Goal: Transaction & Acquisition: Book appointment/travel/reservation

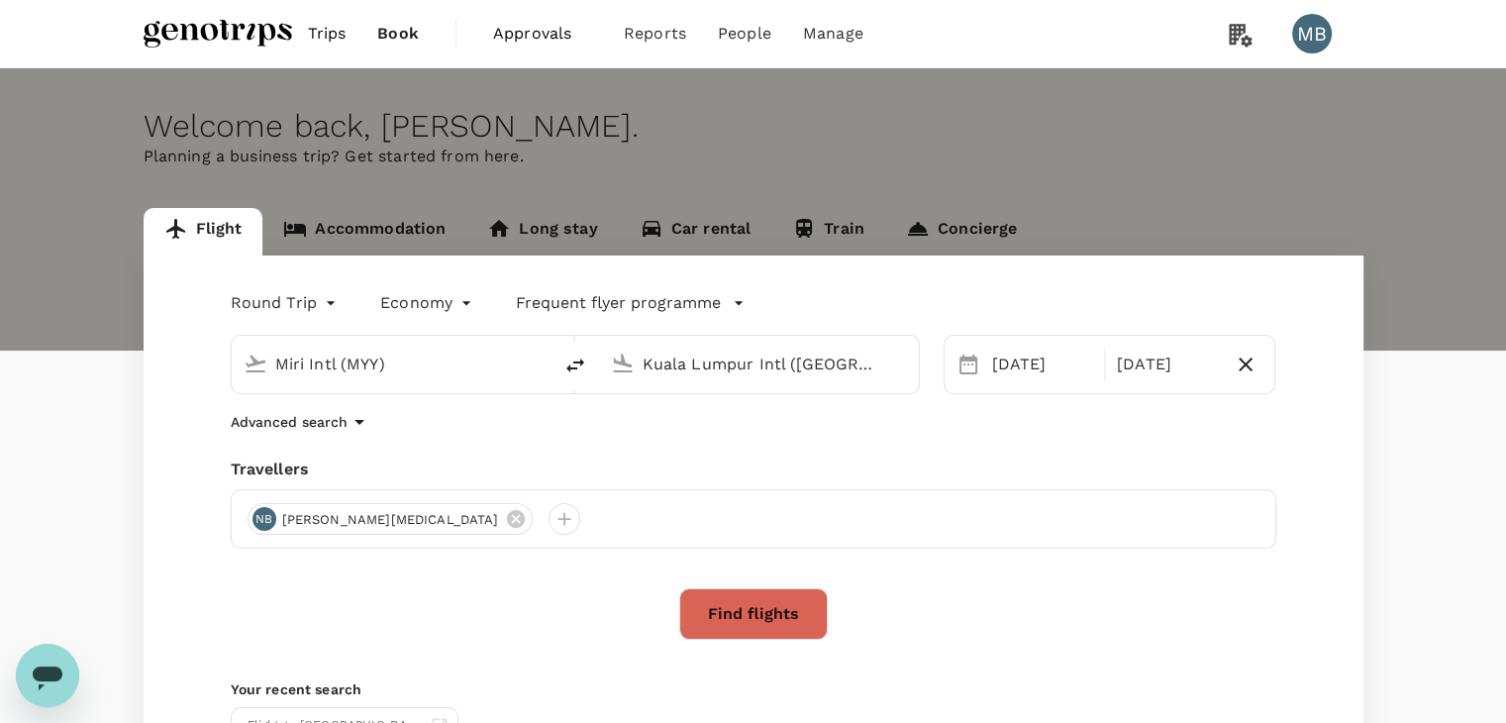
drag, startPoint x: 0, startPoint y: 0, endPoint x: 393, endPoint y: 226, distance: 453.3
click at [393, 226] on link "Accommodation" at bounding box center [364, 232] width 204 height 48
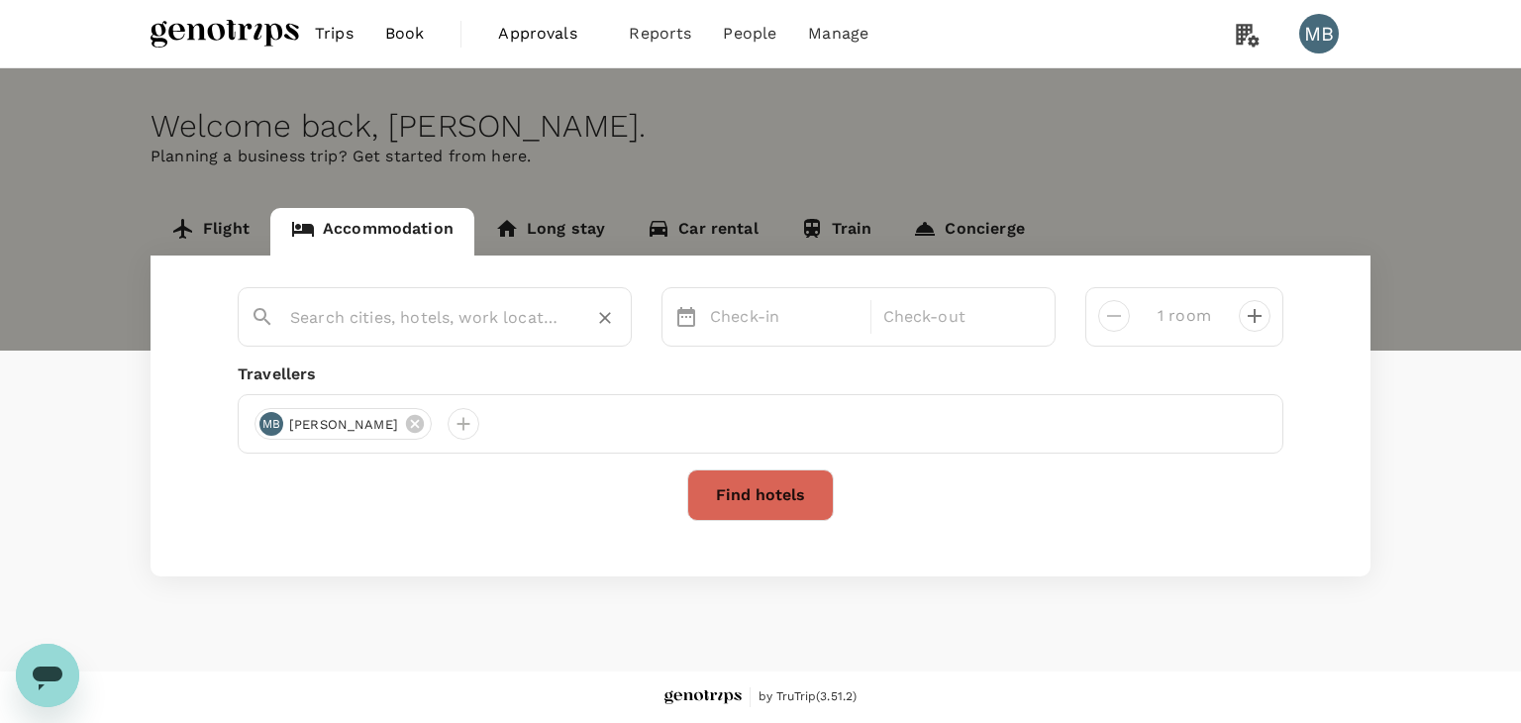
click at [388, 309] on input "text" at bounding box center [426, 317] width 273 height 31
paste input "Four Points By [PERSON_NAME]"
type input "Four Points By [PERSON_NAME]"
click at [738, 323] on p "Check-in" at bounding box center [784, 317] width 149 height 24
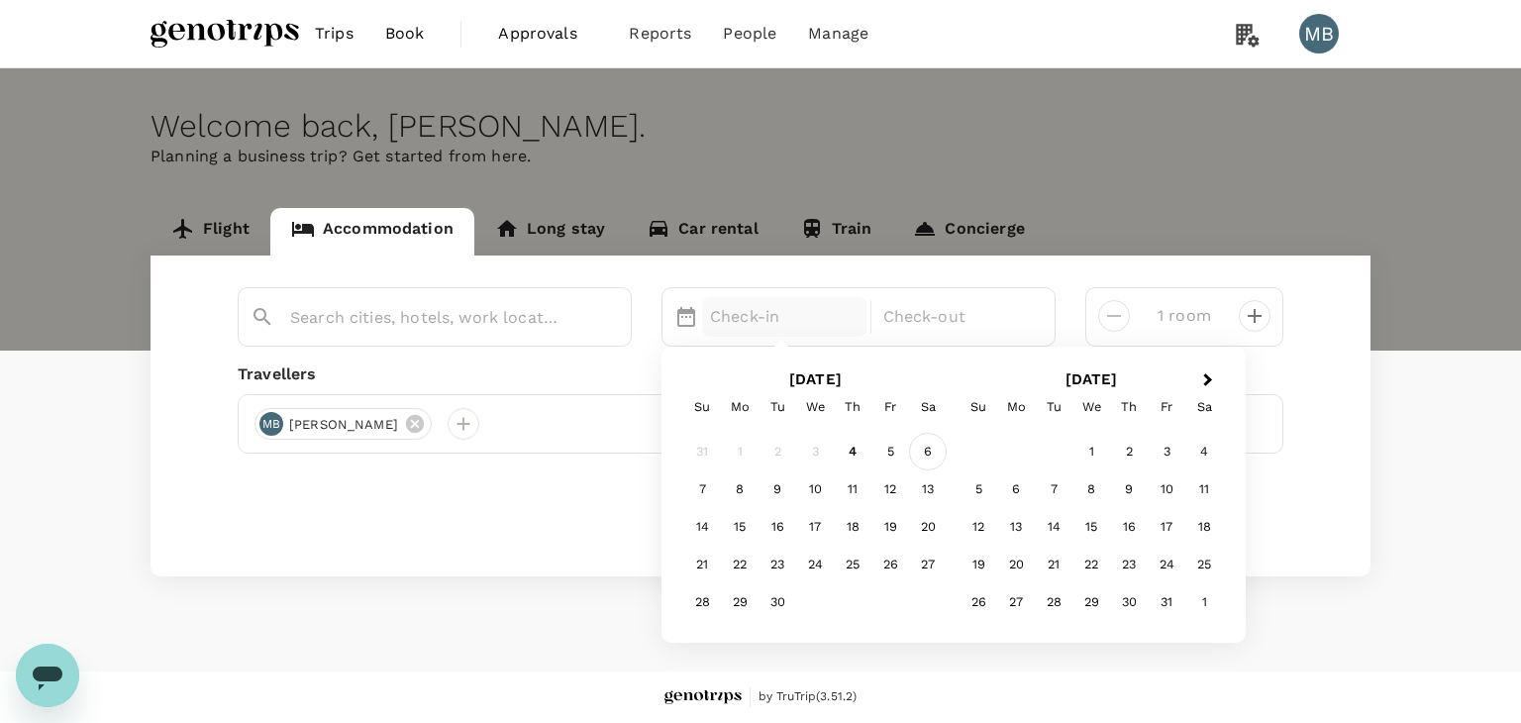
click at [922, 448] on div "6" at bounding box center [928, 452] width 38 height 38
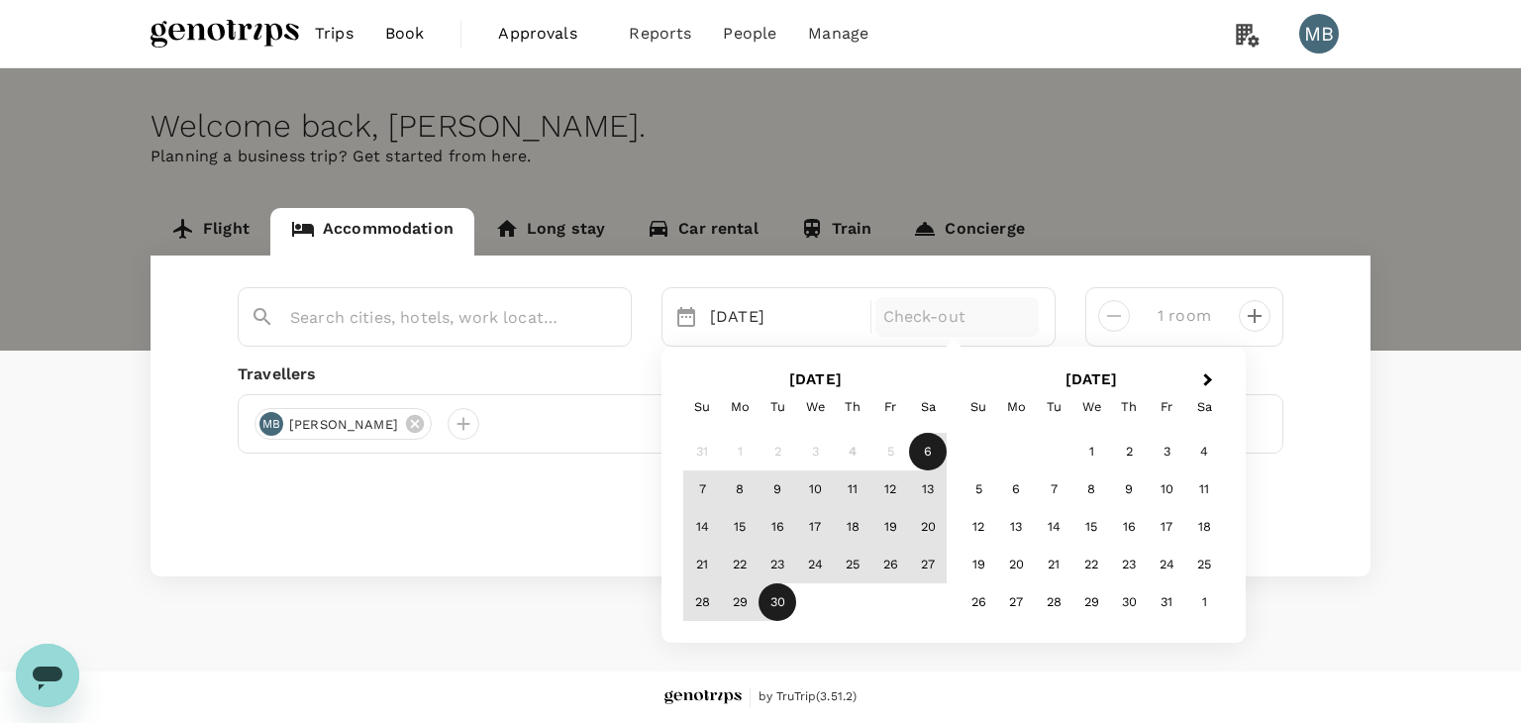
click at [776, 591] on div "30" at bounding box center [778, 602] width 38 height 38
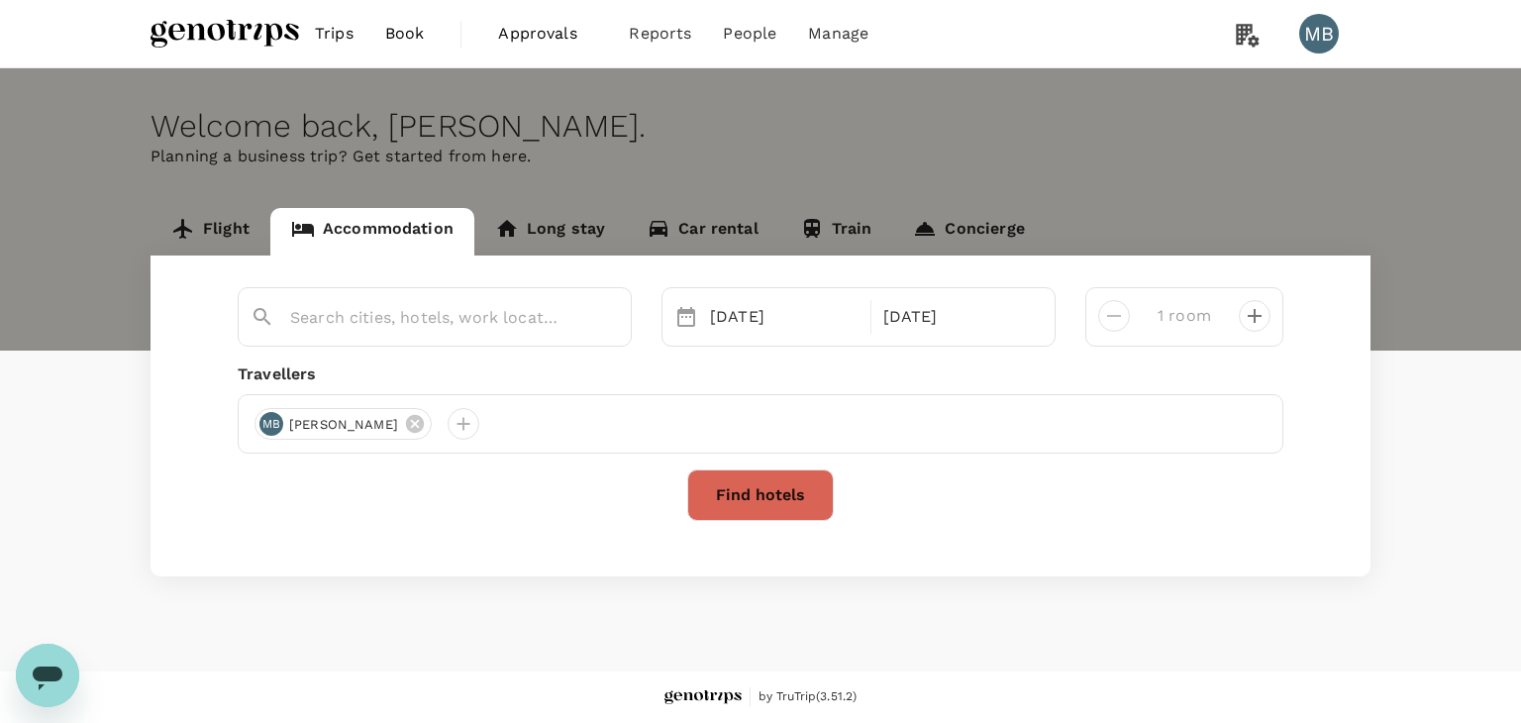
click at [800, 492] on button "Find hotels" at bounding box center [760, 494] width 147 height 51
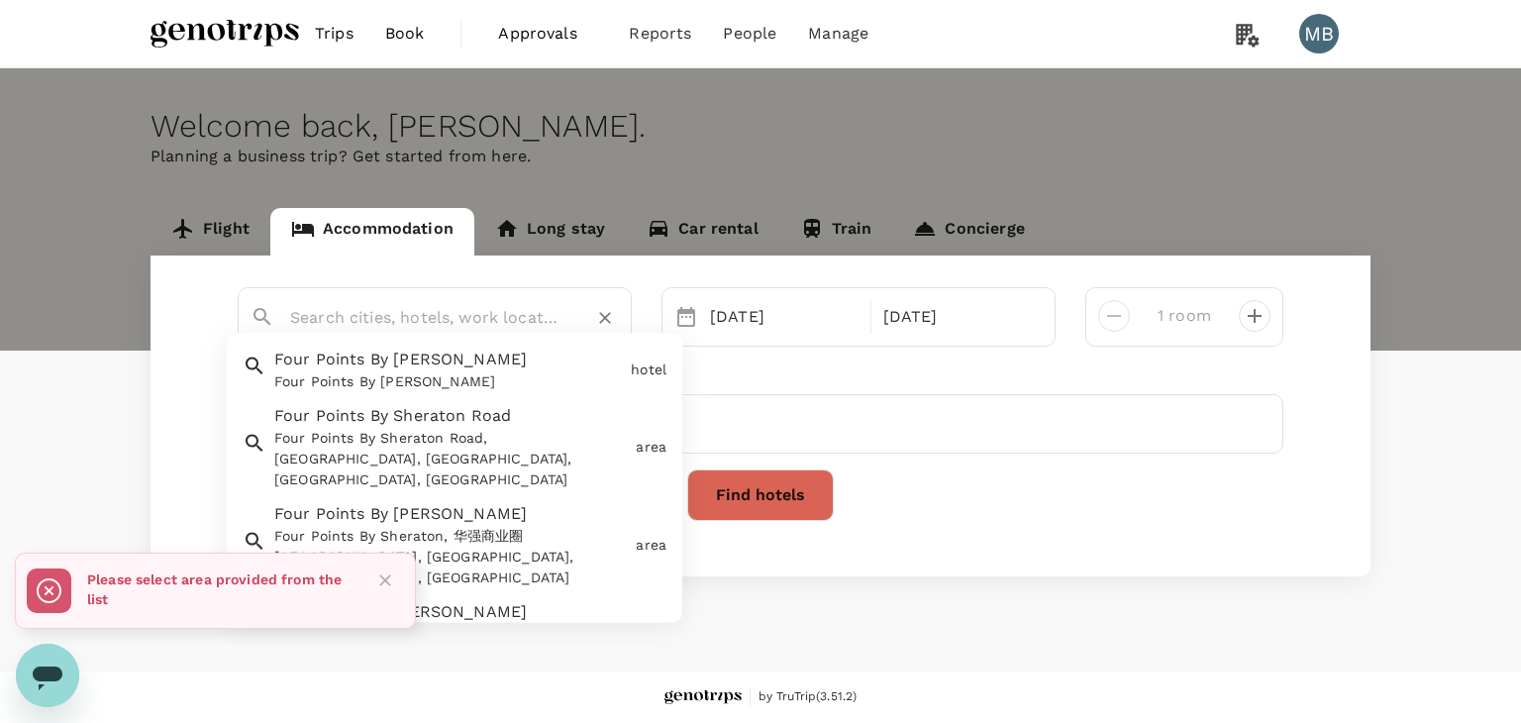
click at [372, 313] on input "text" at bounding box center [426, 317] width 273 height 31
click at [345, 366] on span "Four Points By [PERSON_NAME]" at bounding box center [400, 359] width 253 height 19
type input "Four Points By [PERSON_NAME]"
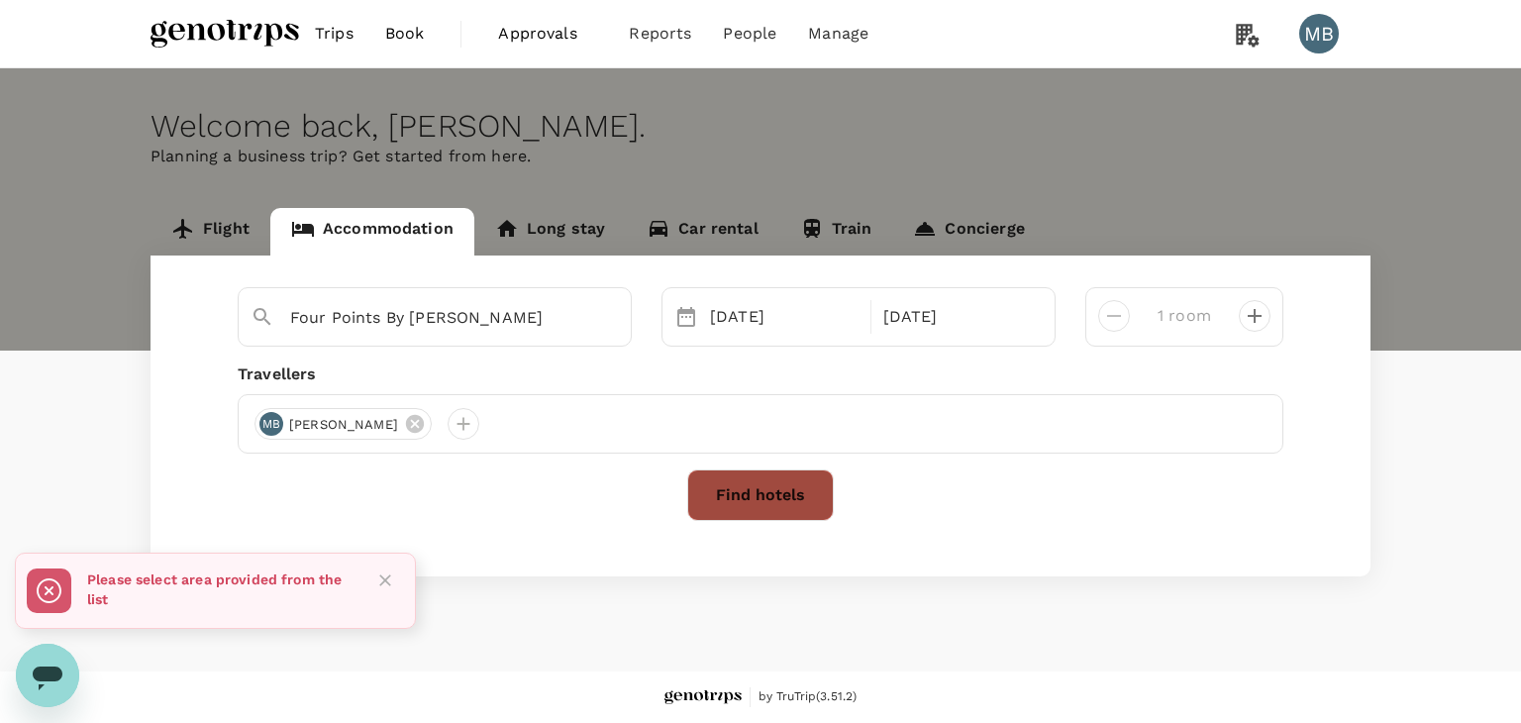
click at [735, 479] on button "Find hotels" at bounding box center [760, 494] width 147 height 51
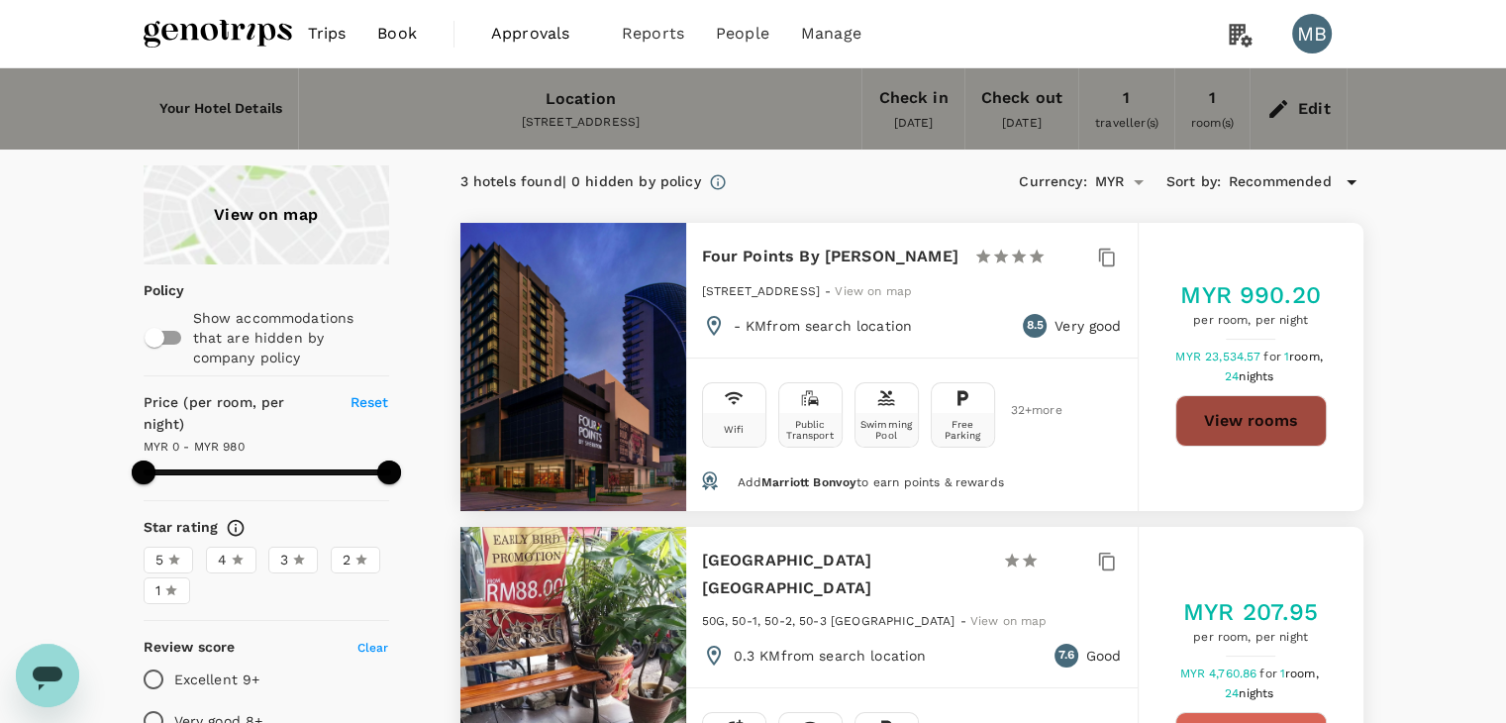
click at [1212, 407] on button "View rooms" at bounding box center [1251, 420] width 152 height 51
type input "980"
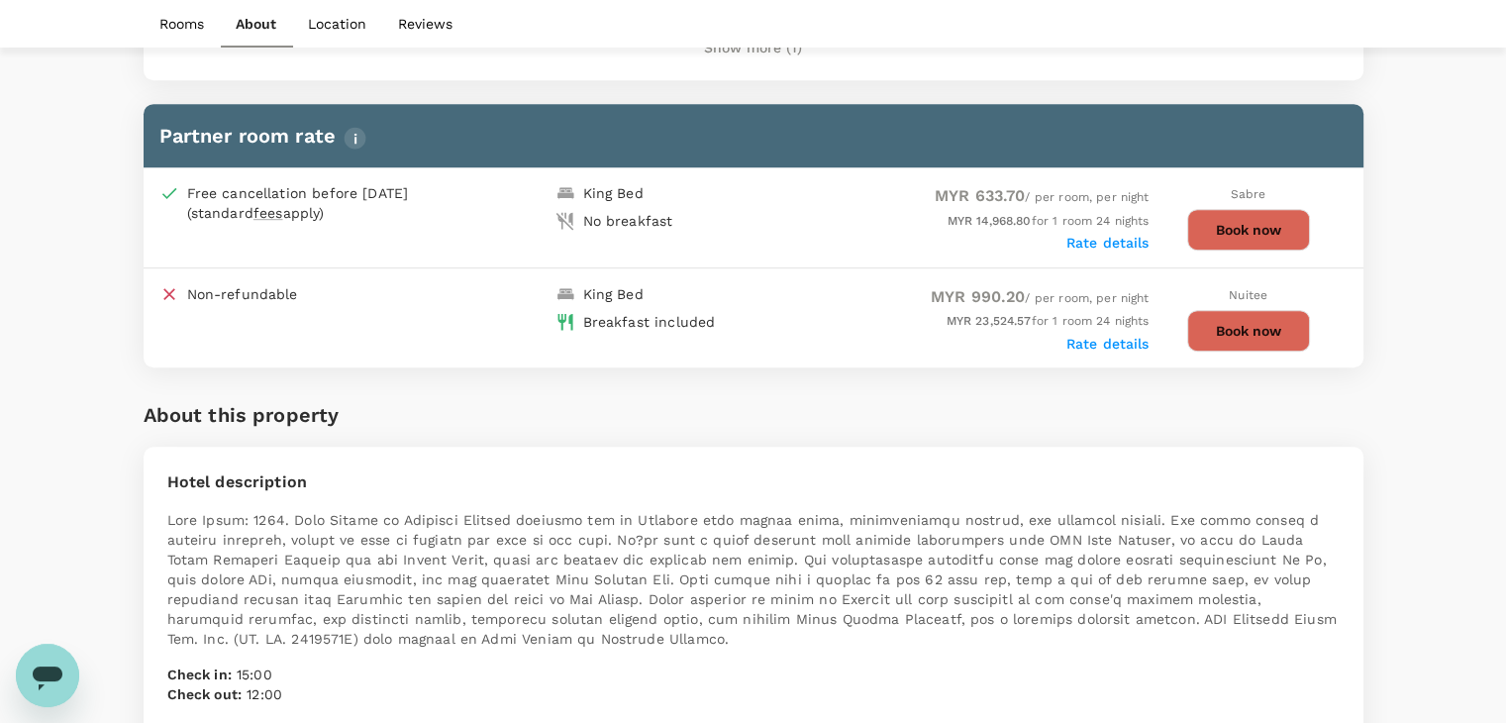
scroll to position [1056, 0]
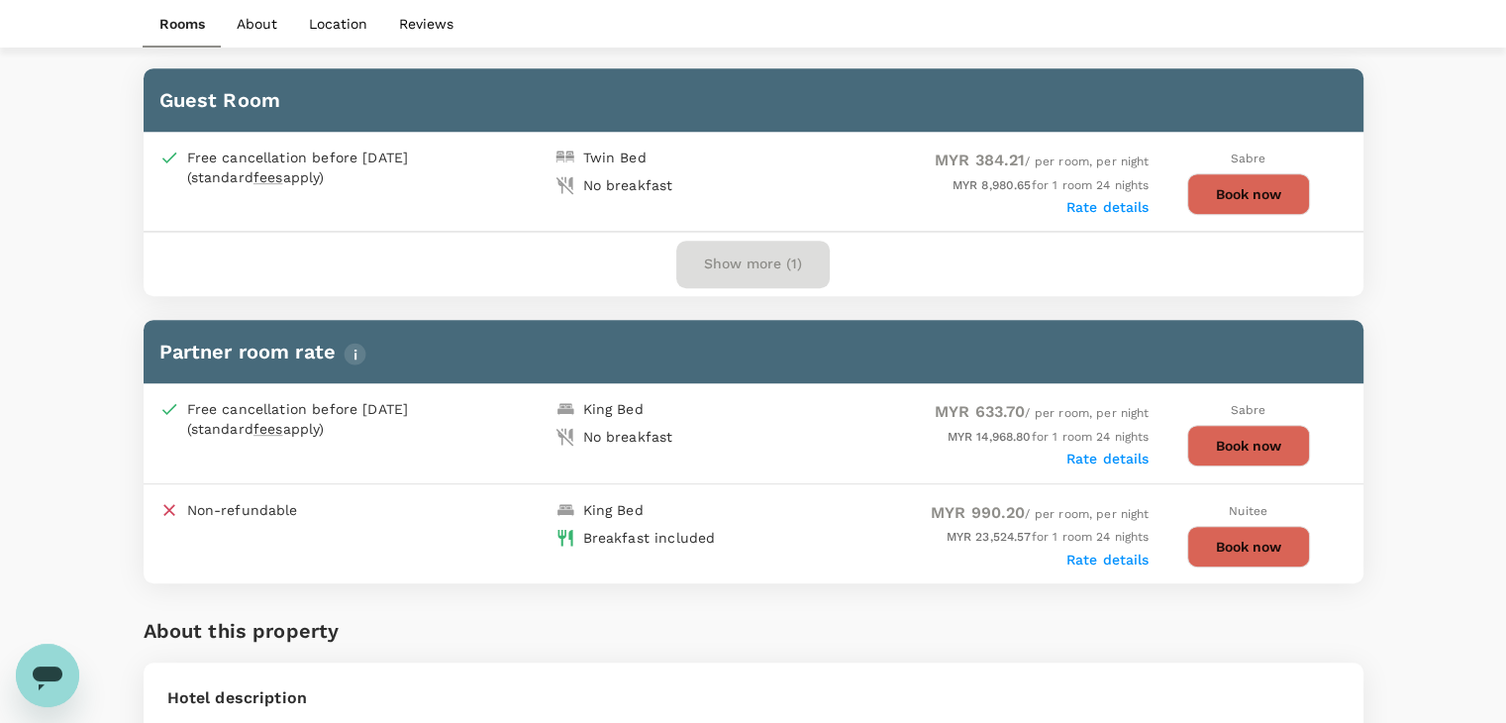
click at [784, 258] on button "Show more (1)" at bounding box center [752, 265] width 153 height 48
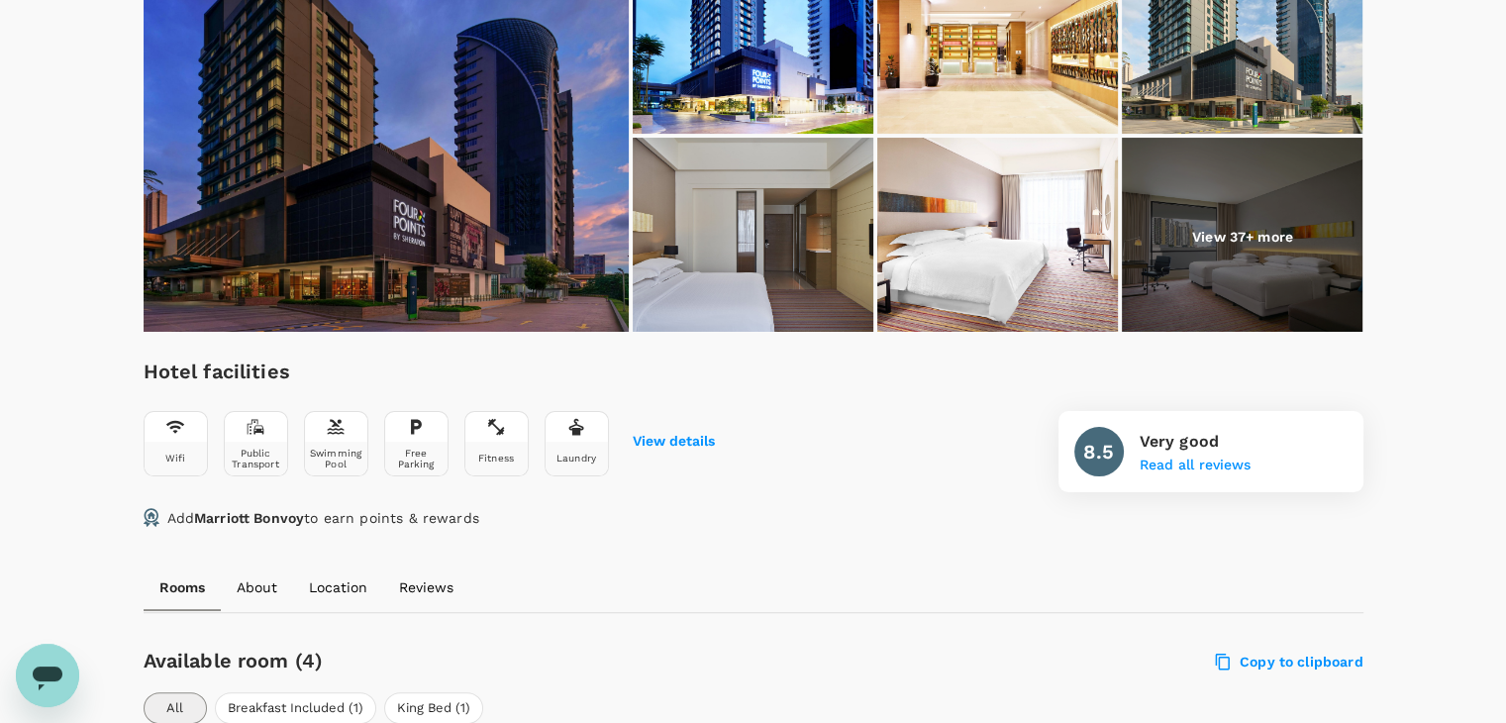
scroll to position [164, 0]
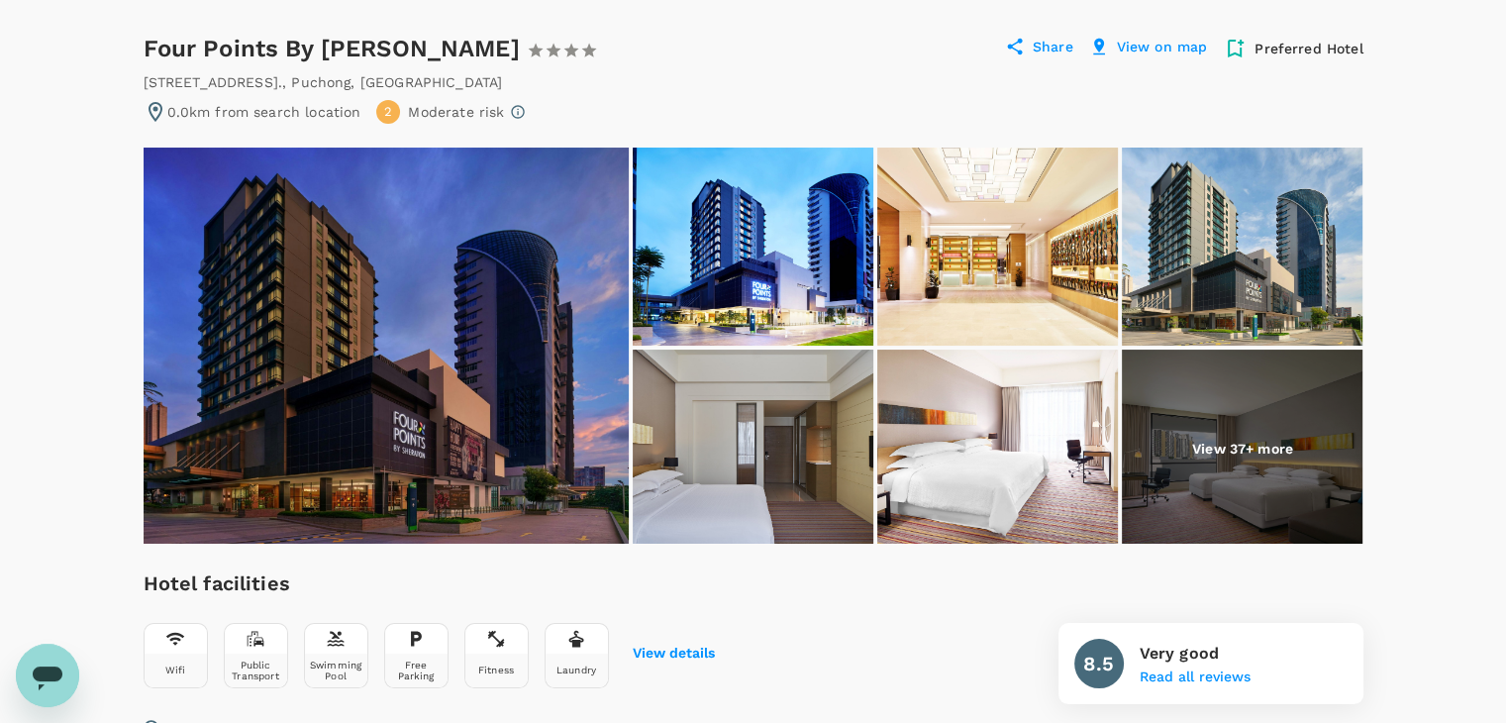
drag, startPoint x: 163, startPoint y: 46, endPoint x: 532, endPoint y: 59, distance: 368.6
click at [532, 59] on div "Four Points By [PERSON_NAME] 1 Star 2 Stars 3 Stars 4 Stars 5 Stars" at bounding box center [380, 49] width 472 height 32
copy div "Four Points By [PERSON_NAME]"
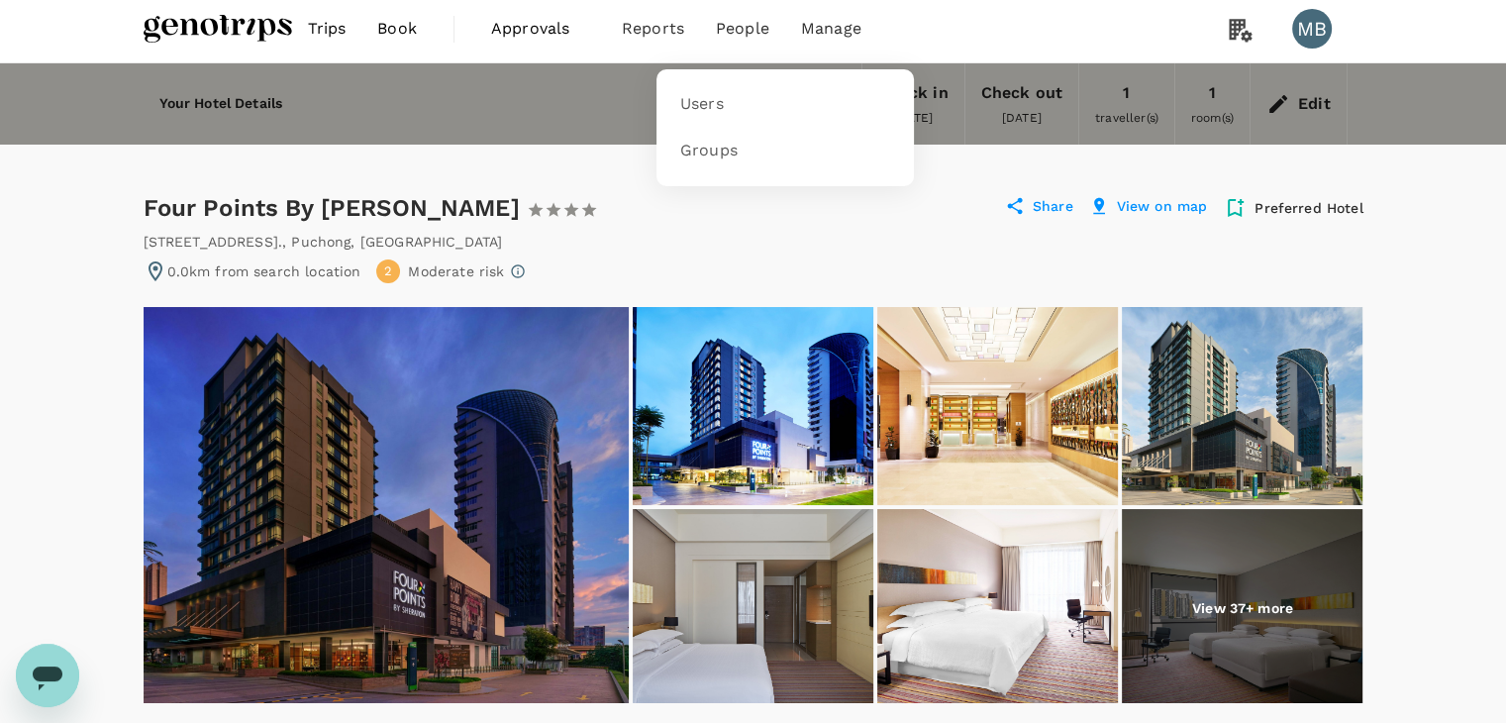
scroll to position [0, 0]
